Goal: Task Accomplishment & Management: Use online tool/utility

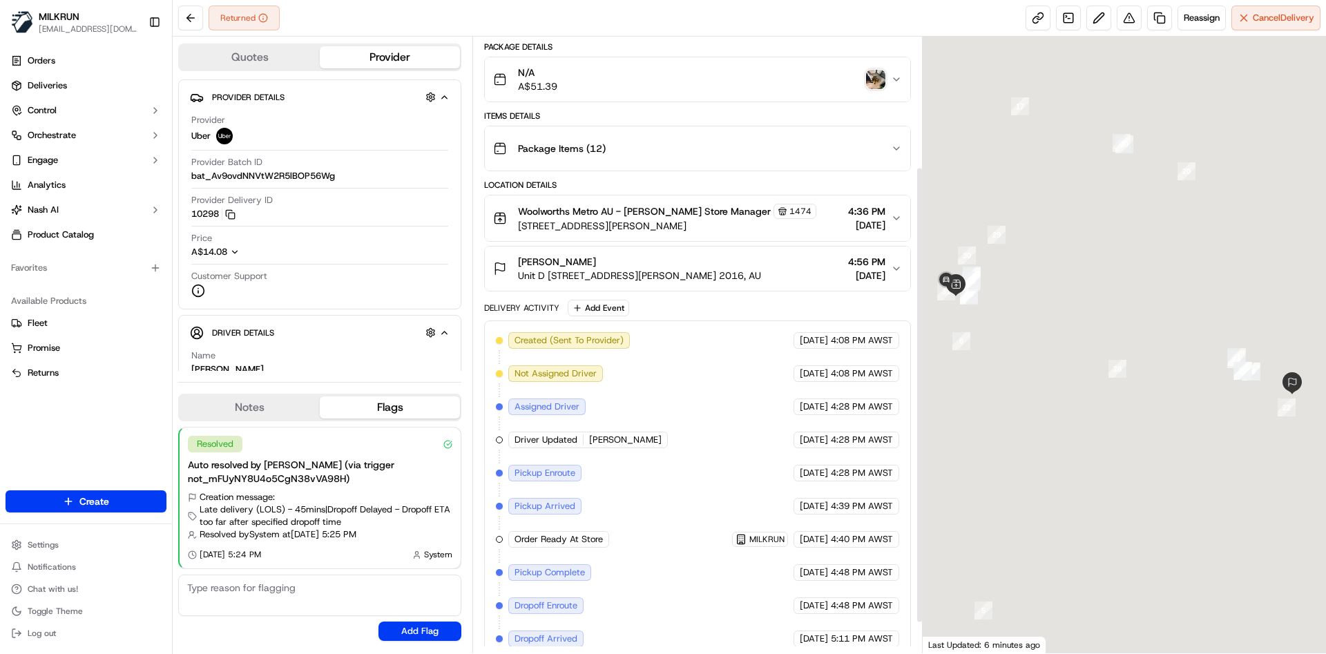
scroll to position [216, 0]
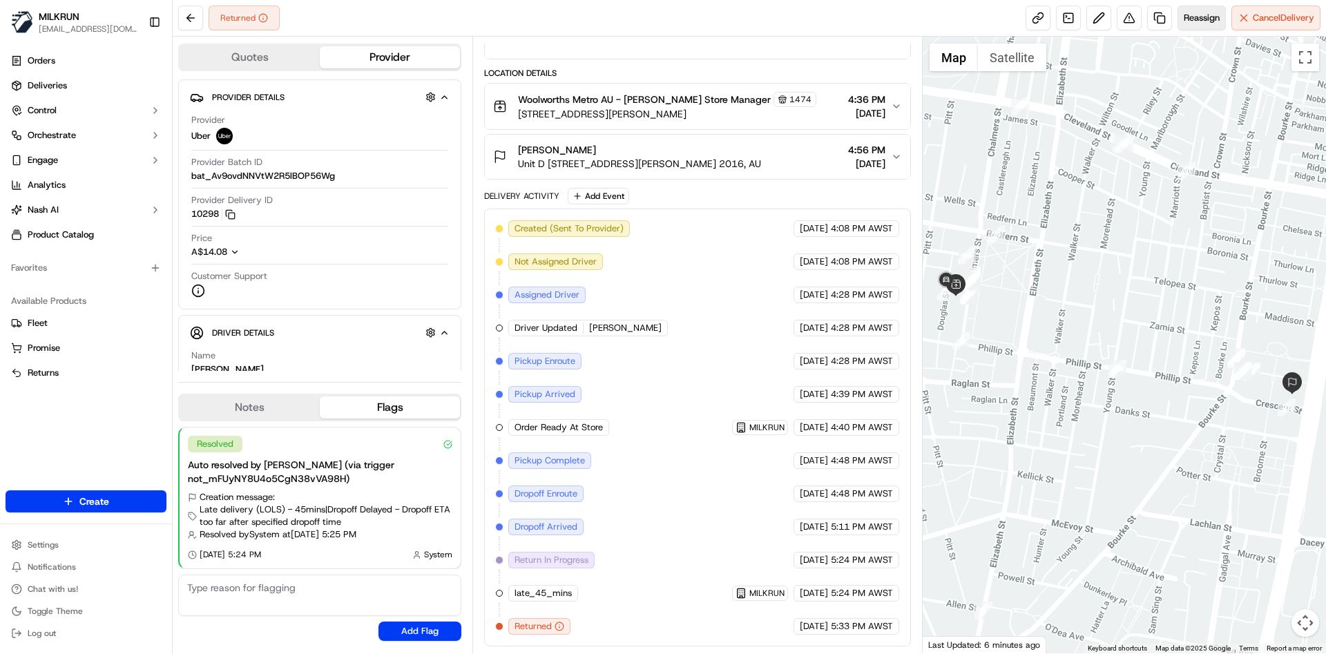
click at [1199, 15] on span "Reassign" at bounding box center [1202, 18] width 36 height 12
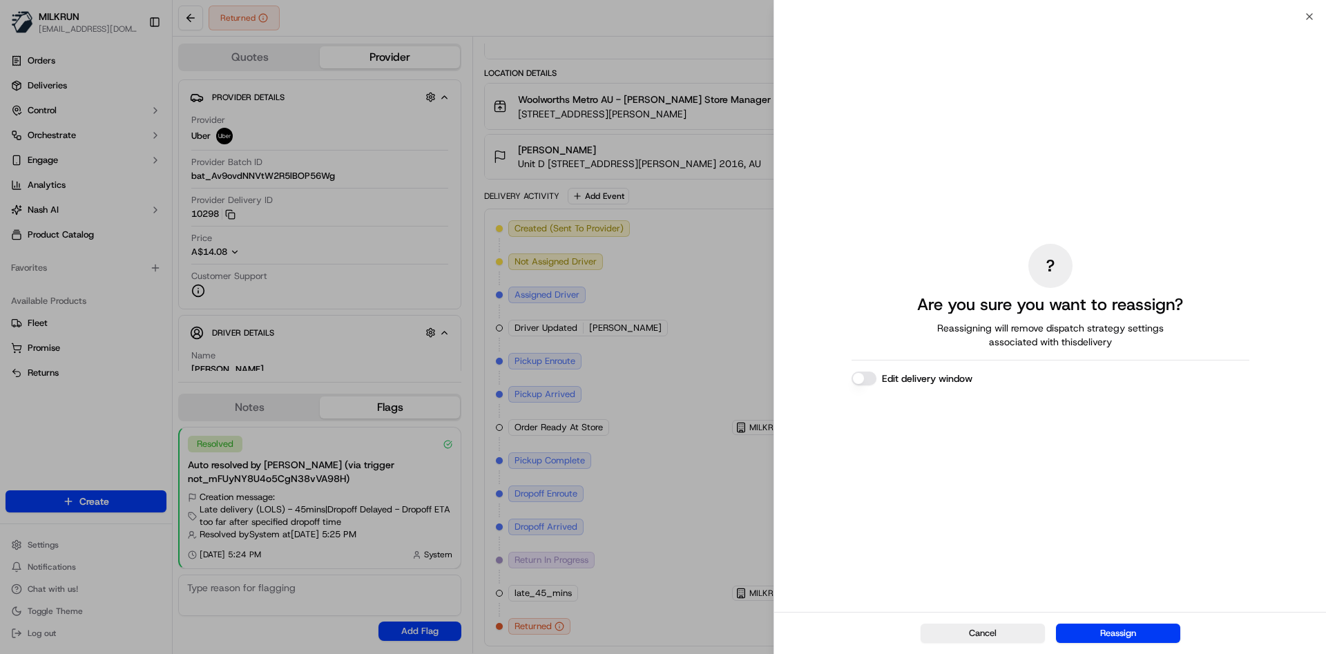
click at [1105, 631] on button "Reassign" at bounding box center [1118, 633] width 124 height 19
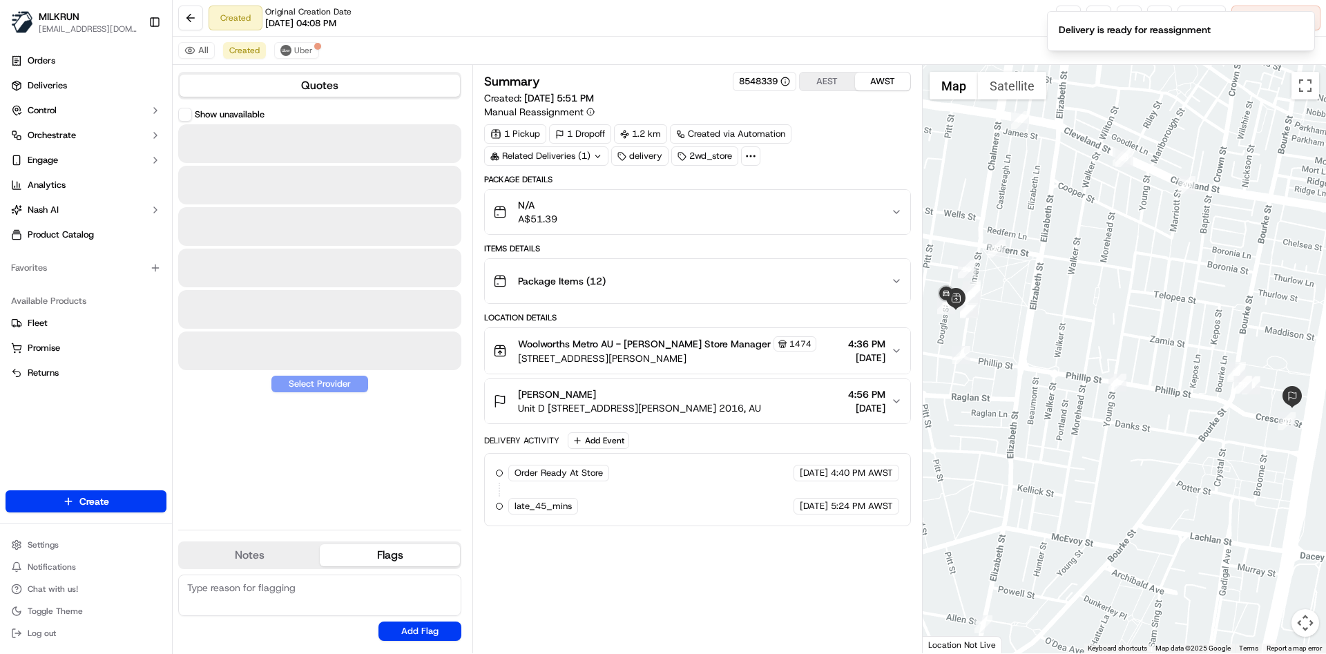
scroll to position [0, 0]
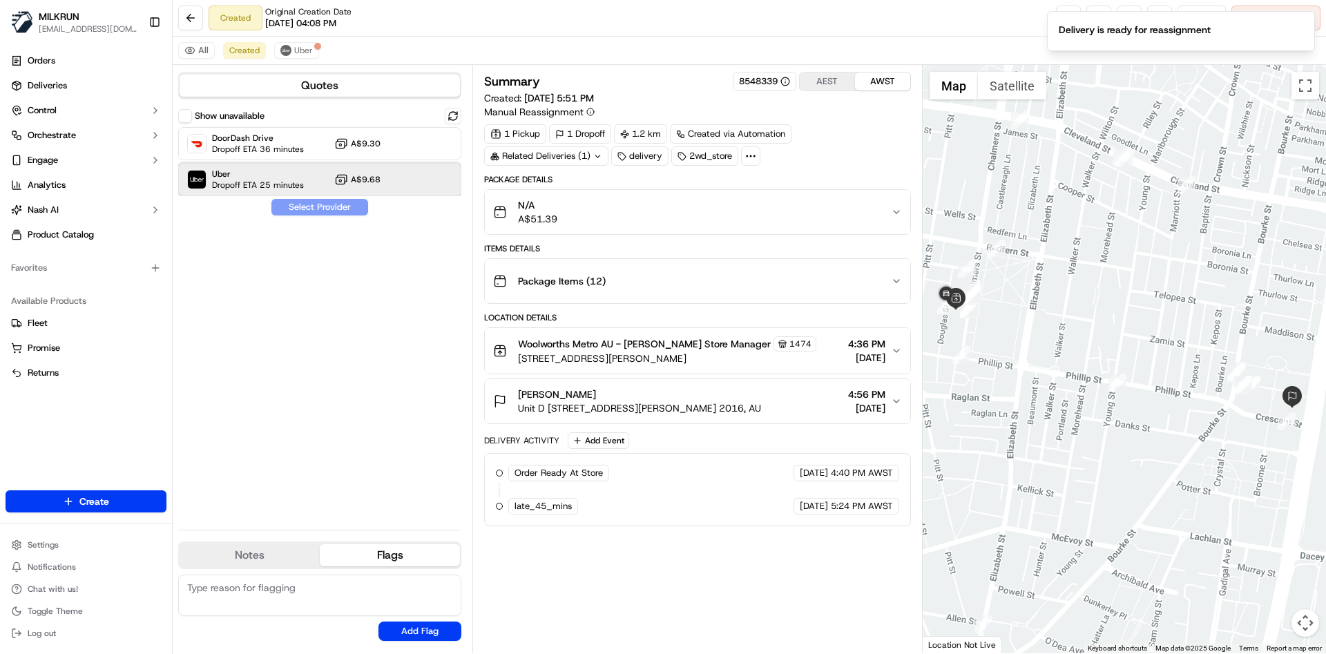
click at [236, 166] on div "Uber Dropoff ETA 25 minutes A$9.68" at bounding box center [319, 179] width 283 height 33
click at [303, 206] on button "Assign Provider" at bounding box center [320, 207] width 98 height 17
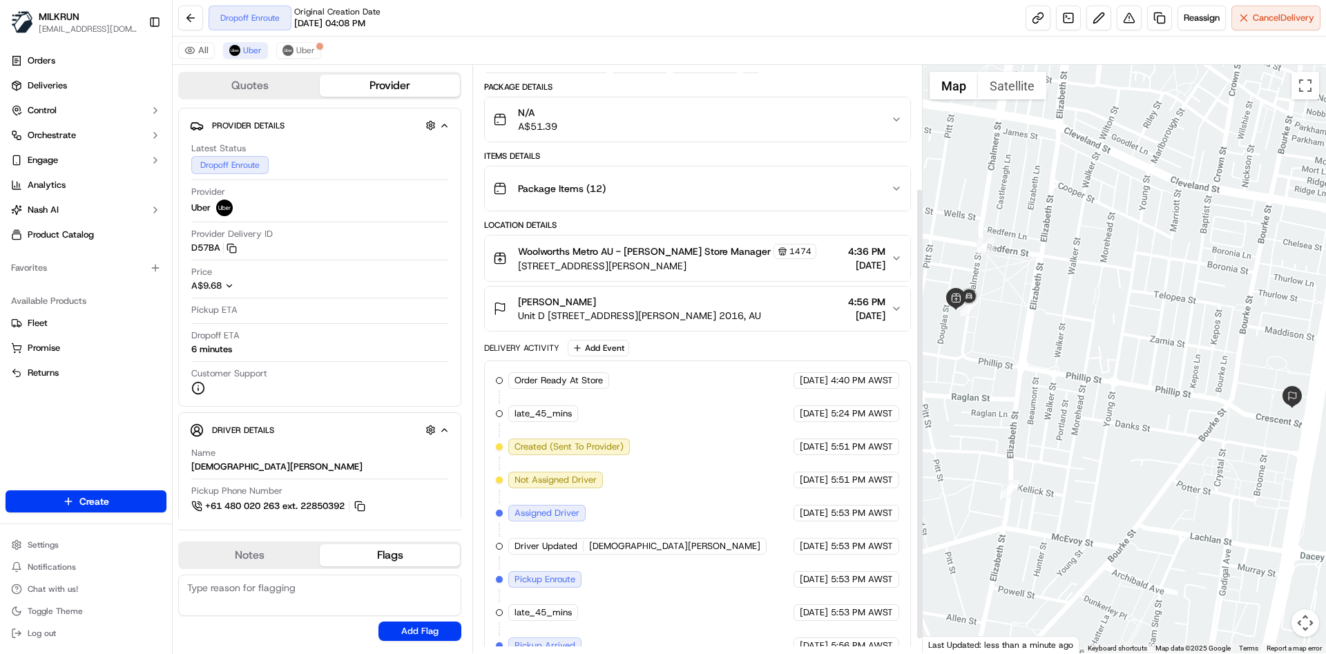
scroll to position [178, 0]
